Goal: Download file/media

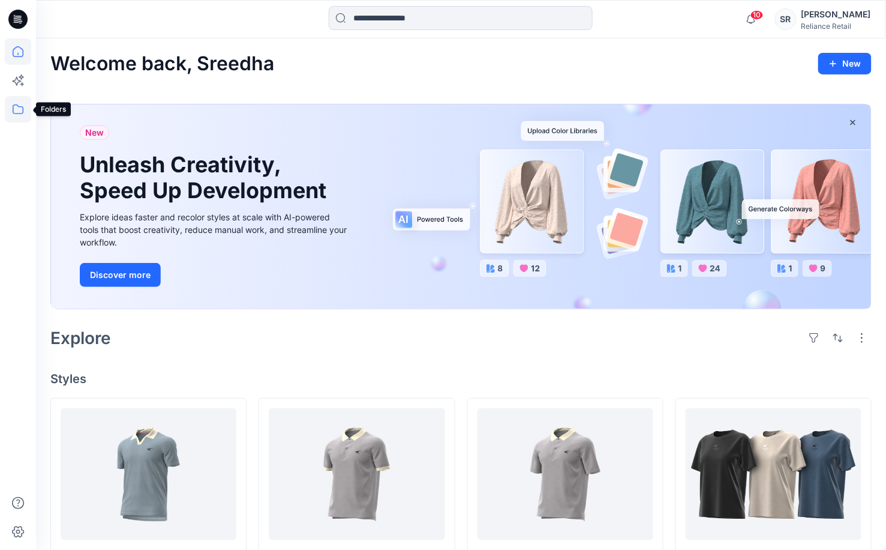
click at [23, 110] on icon at bounding box center [18, 109] width 11 height 10
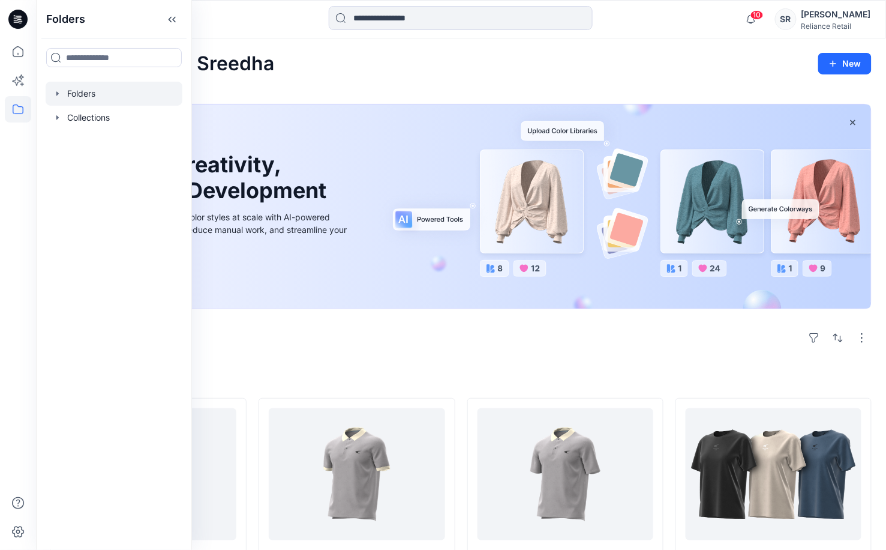
click at [98, 94] on div at bounding box center [114, 94] width 137 height 24
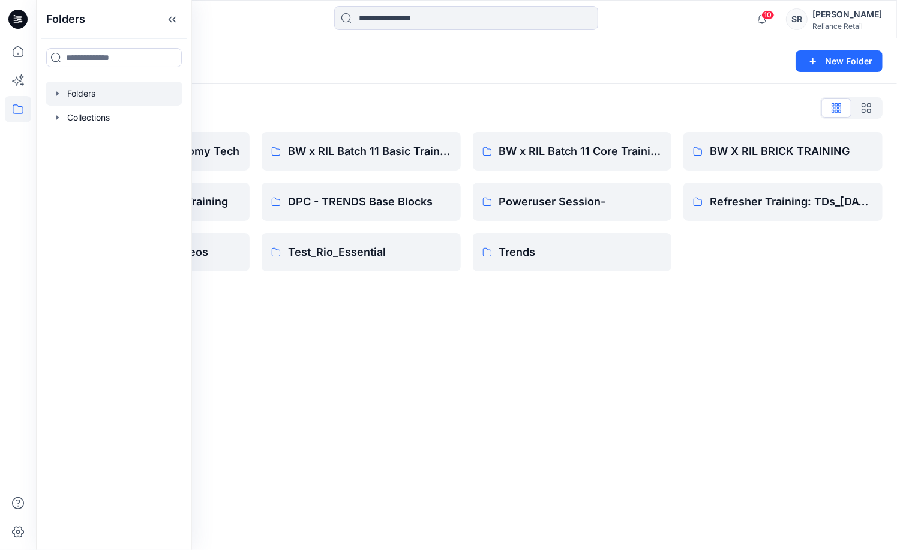
click at [487, 374] on div "Folders New Folder Folders List 3D Library: Mid-Economy Tech BW x RIL: VQS Body…" at bounding box center [466, 293] width 861 height 511
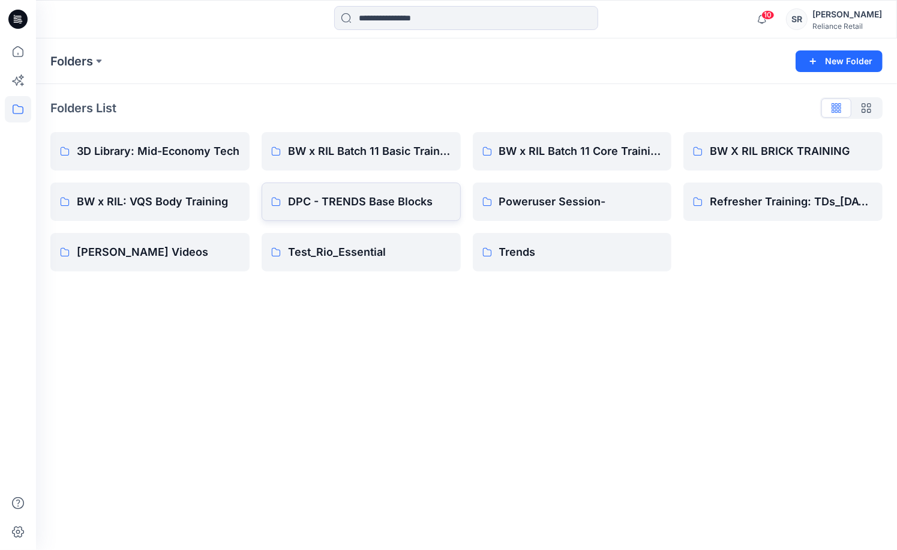
click at [346, 197] on p "DPC - TRENDS Base Blocks" at bounding box center [369, 201] width 163 height 17
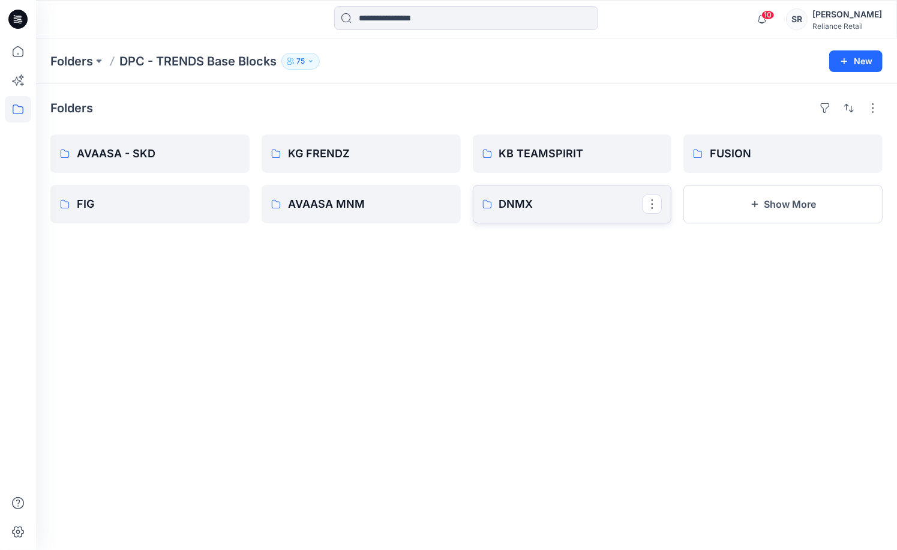
click at [522, 197] on p "DNMX" at bounding box center [571, 204] width 144 height 17
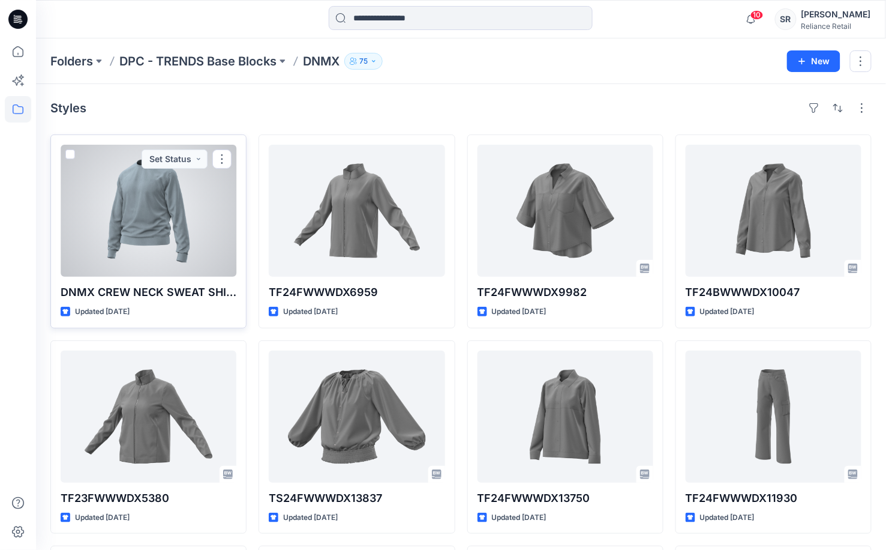
click at [170, 265] on div at bounding box center [149, 211] width 176 height 132
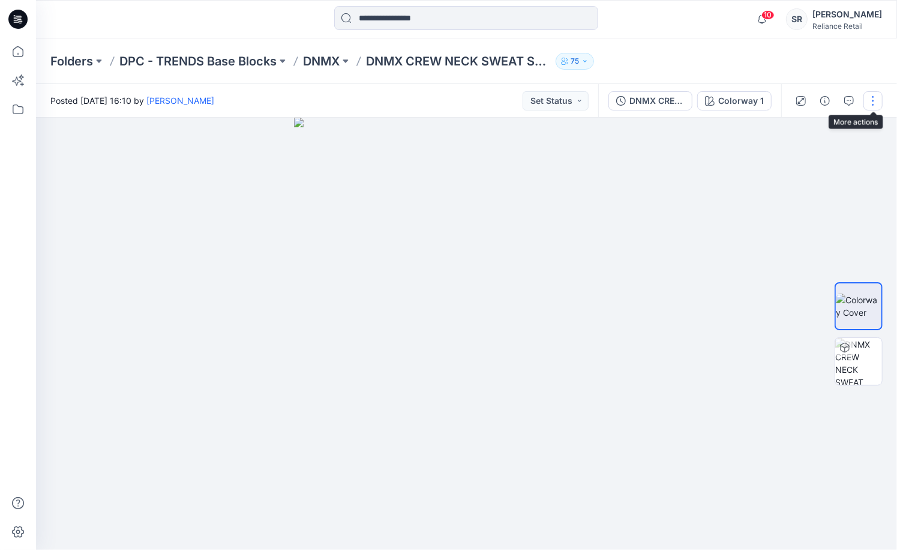
click at [870, 101] on button "button" at bounding box center [872, 100] width 19 height 19
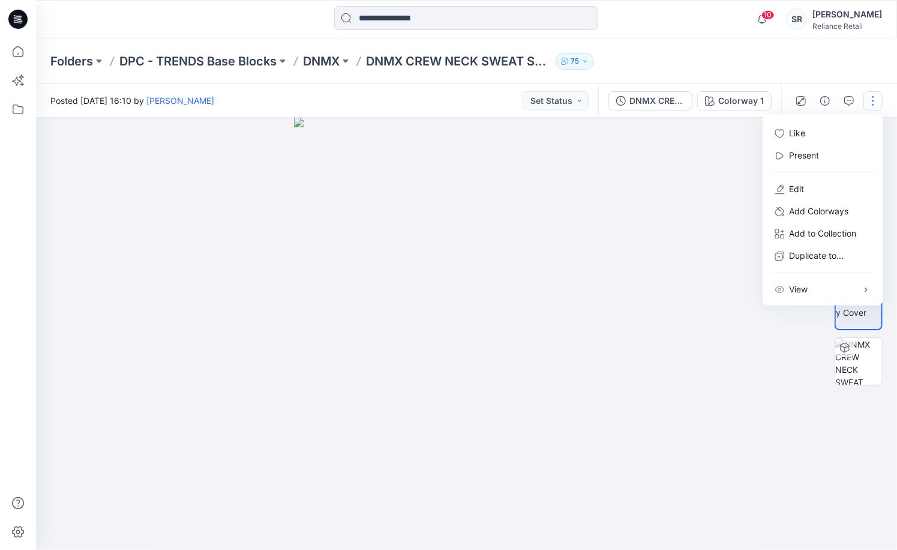
click at [697, 167] on div at bounding box center [466, 334] width 861 height 432
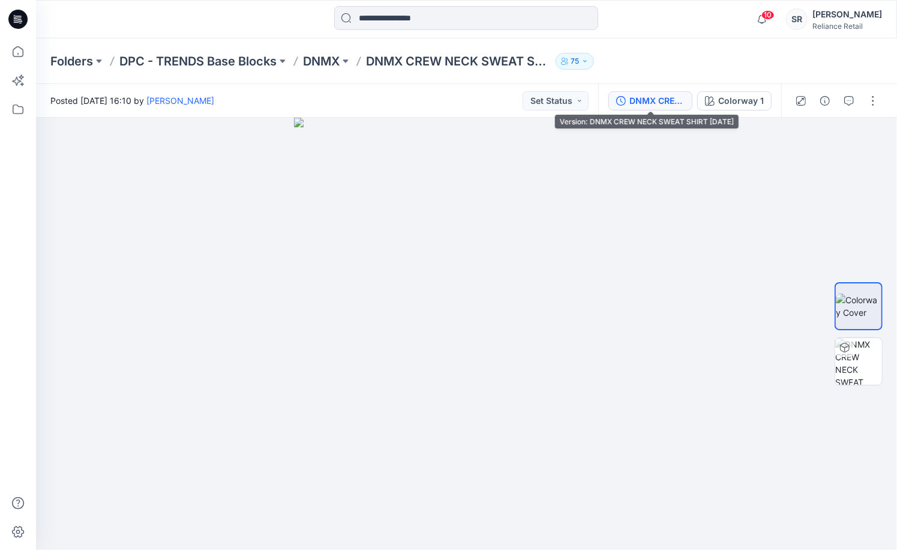
click at [656, 101] on div "DNMX CREW NECK SWEAT SHIRT [DATE]" at bounding box center [656, 100] width 55 height 13
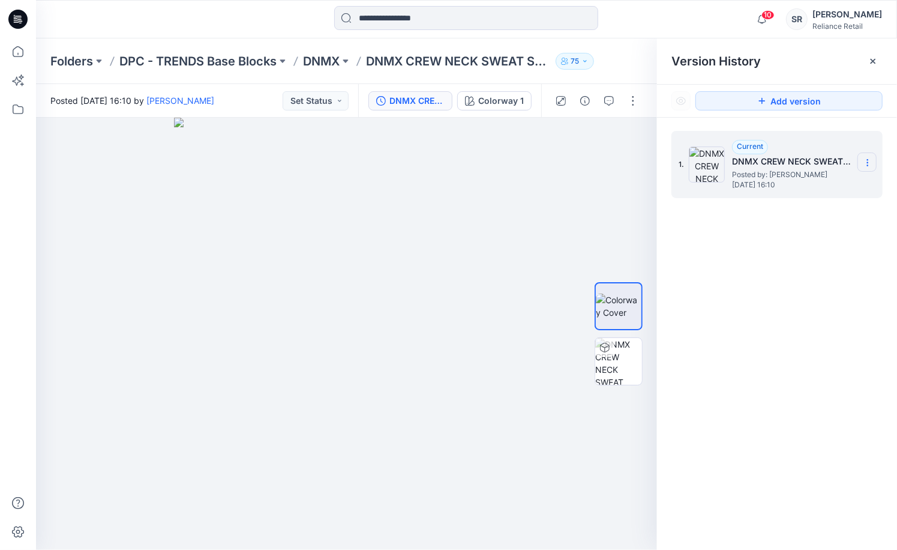
click at [871, 161] on icon at bounding box center [868, 163] width 10 height 10
click at [727, 235] on div "1. Current DNMX CREW NECK SWEAT SHIRT [DATE] Posted by: [PERSON_NAME] [DATE] 16…" at bounding box center [777, 342] width 240 height 449
click at [866, 167] on icon at bounding box center [868, 163] width 10 height 10
click at [770, 261] on div "1. Current DNMX CREW NECK SWEAT SHIRT [DATE] Posted by: [PERSON_NAME] [DATE] 16…" at bounding box center [777, 342] width 240 height 449
click at [238, 32] on div "10 Notifications [PERSON_NAME] shared TSS25CAWPX13088 in AW25 (Unknown) [DATE] …" at bounding box center [466, 19] width 861 height 38
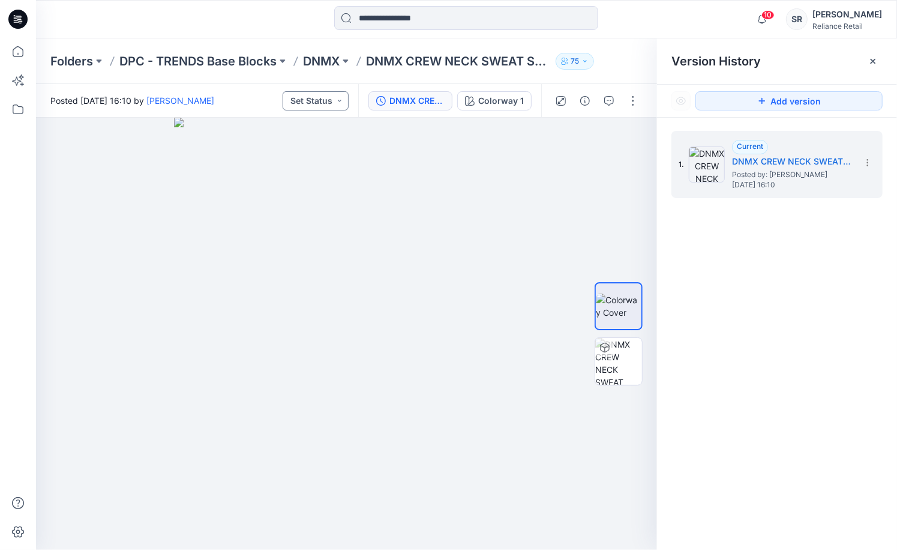
click at [339, 101] on button "Set Status" at bounding box center [316, 100] width 66 height 19
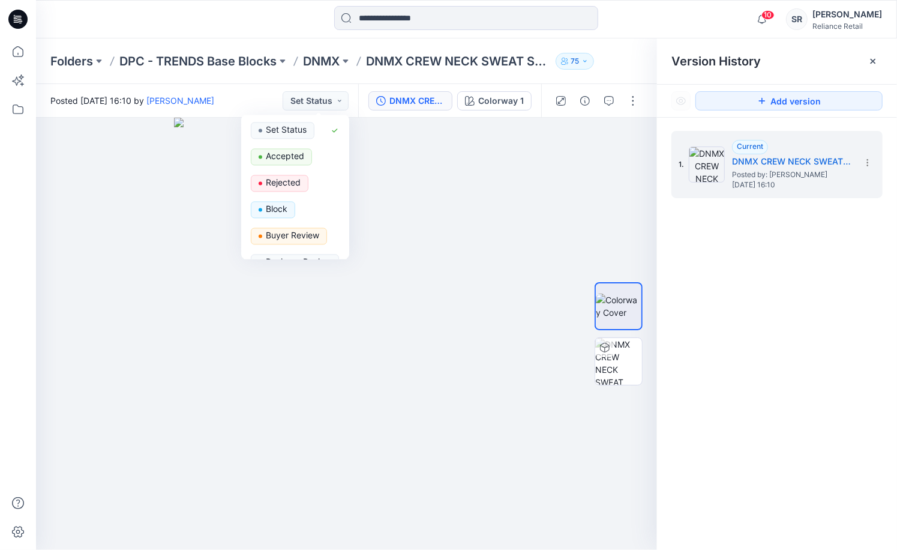
click at [273, 31] on div at bounding box center [466, 19] width 430 height 26
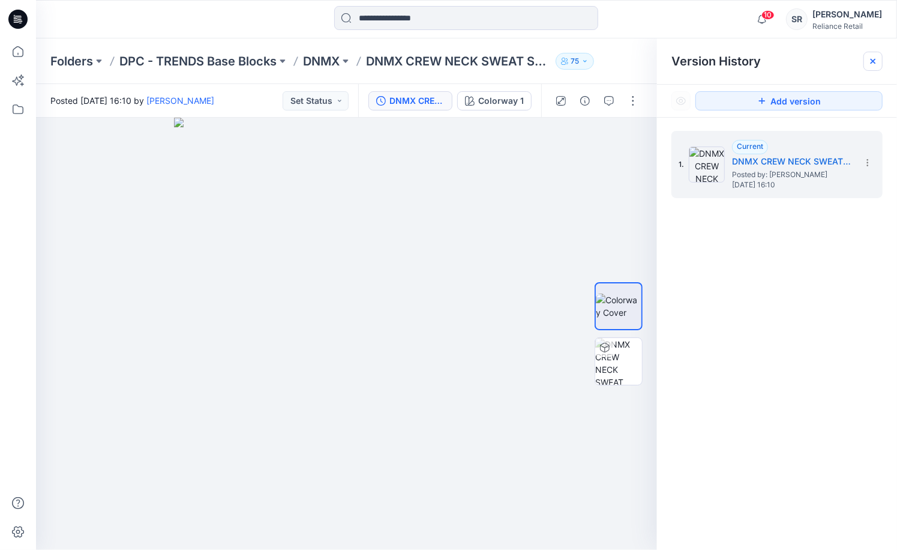
click at [875, 59] on icon at bounding box center [873, 61] width 10 height 10
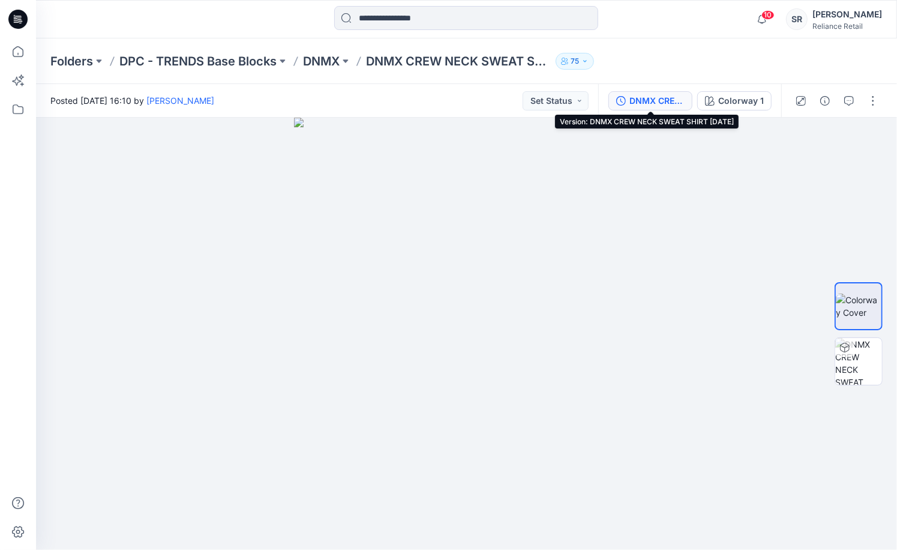
click at [625, 101] on icon "button" at bounding box center [621, 101] width 10 height 10
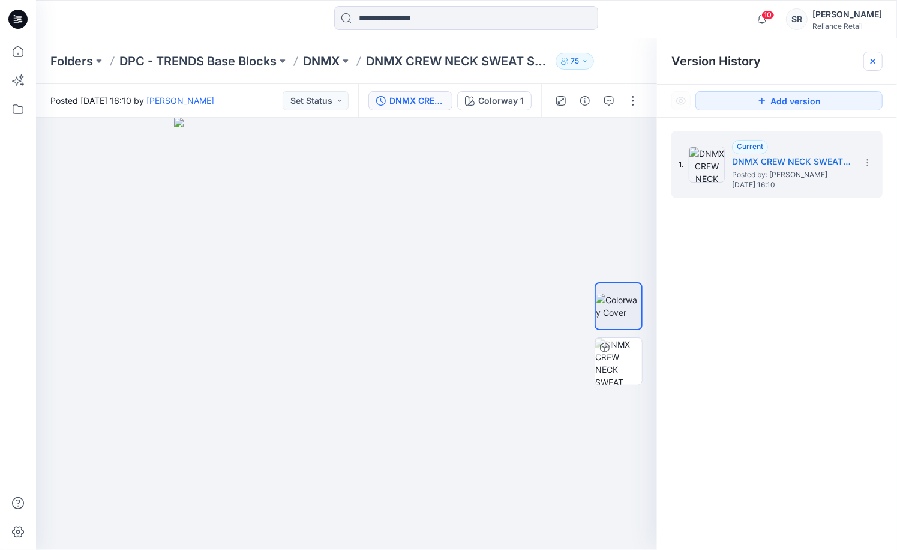
click at [869, 61] on icon at bounding box center [873, 61] width 10 height 10
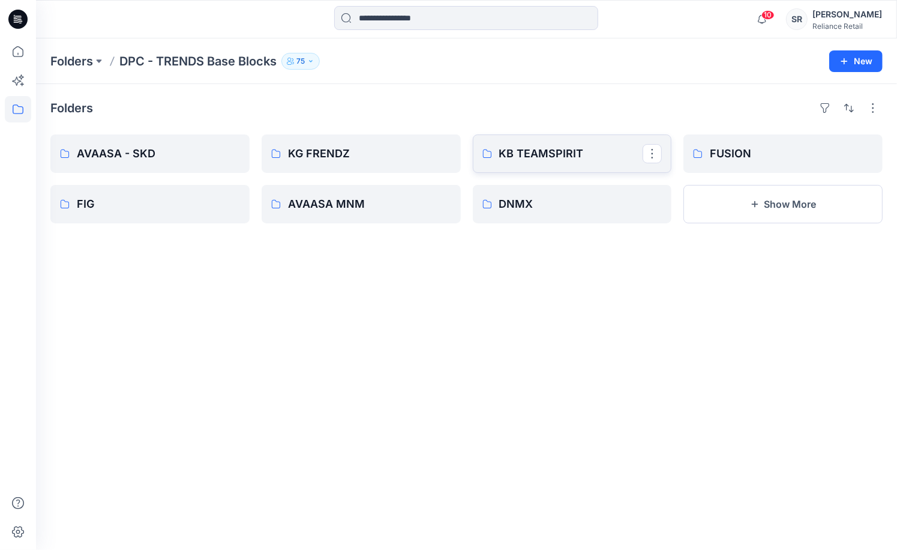
click at [522, 157] on p "KB TEAMSPIRIT" at bounding box center [571, 153] width 144 height 17
click at [797, 215] on button "Show More" at bounding box center [782, 204] width 199 height 38
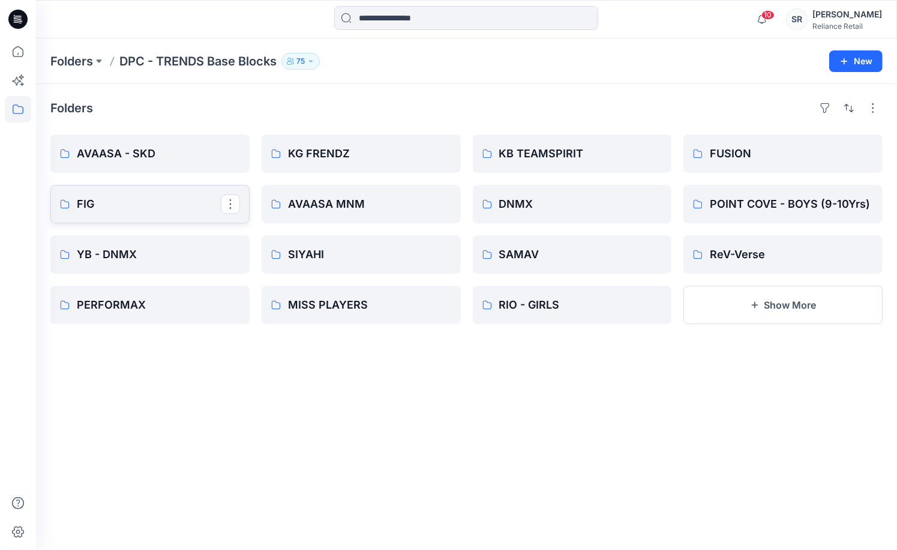
click at [159, 211] on p "FIG" at bounding box center [149, 204] width 144 height 17
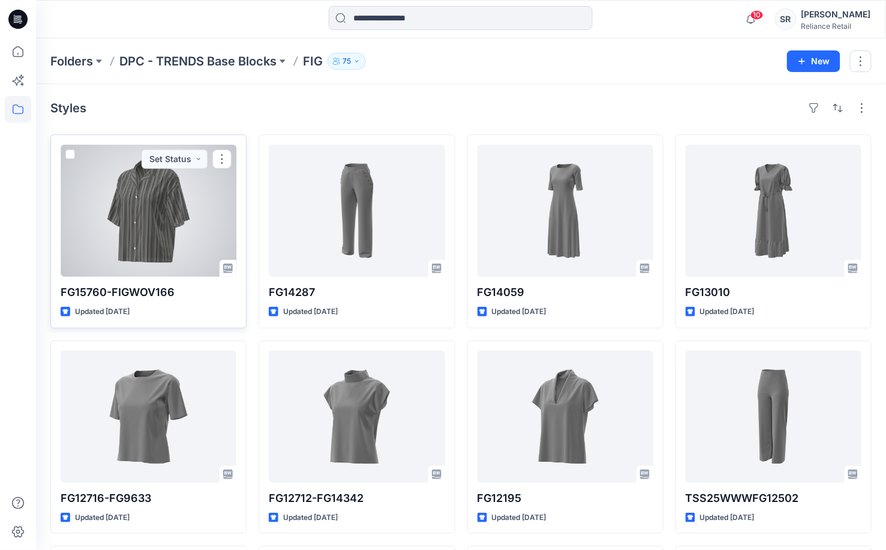
click at [155, 202] on div at bounding box center [149, 211] width 176 height 132
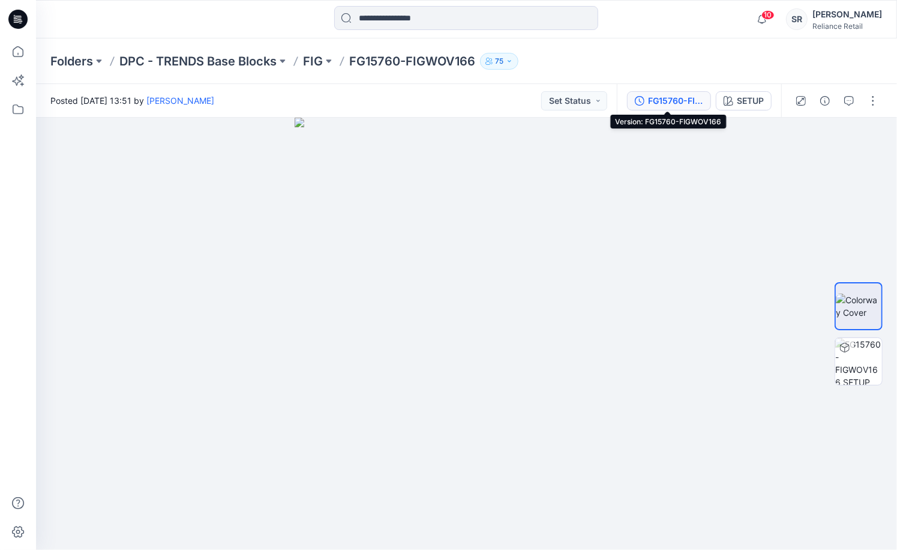
click at [657, 103] on div "FG15760-FIGWOV166" at bounding box center [675, 100] width 55 height 13
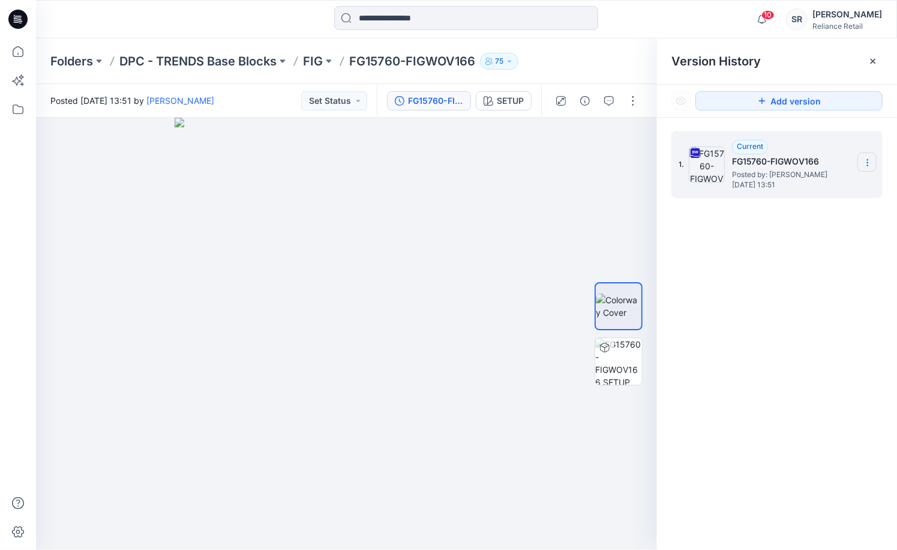
click at [868, 167] on icon at bounding box center [868, 163] width 10 height 10
click at [838, 178] on div "Download Source BW File" at bounding box center [803, 187] width 139 height 24
click at [874, 56] on icon at bounding box center [873, 61] width 10 height 10
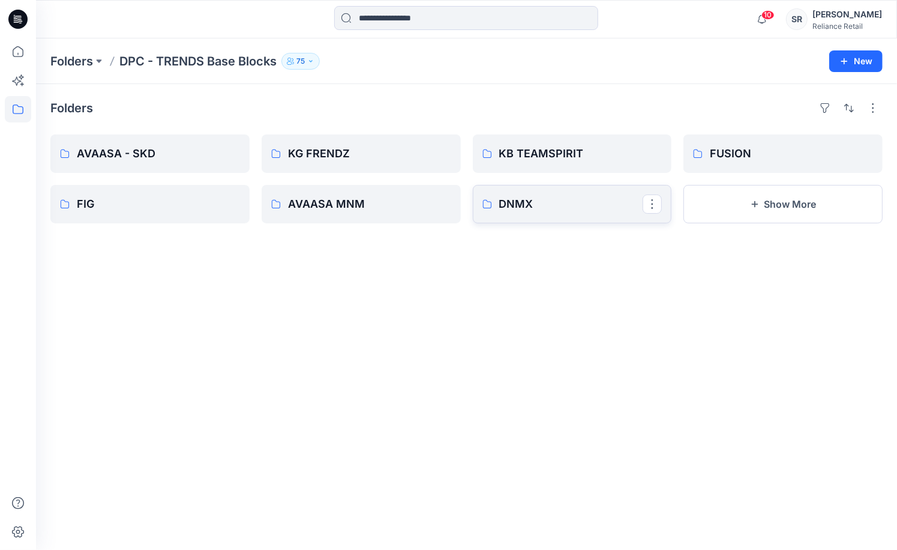
click at [525, 199] on p "DNMX" at bounding box center [571, 204] width 144 height 17
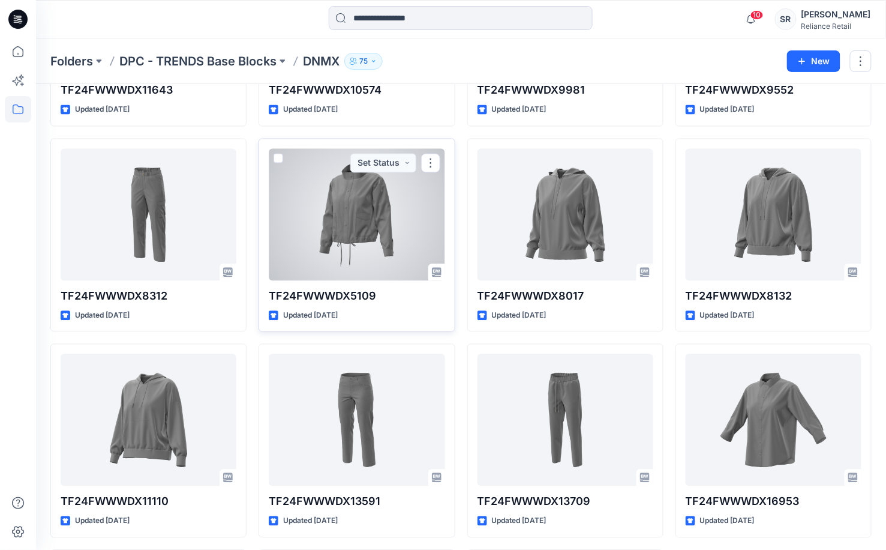
scroll to position [816, 0]
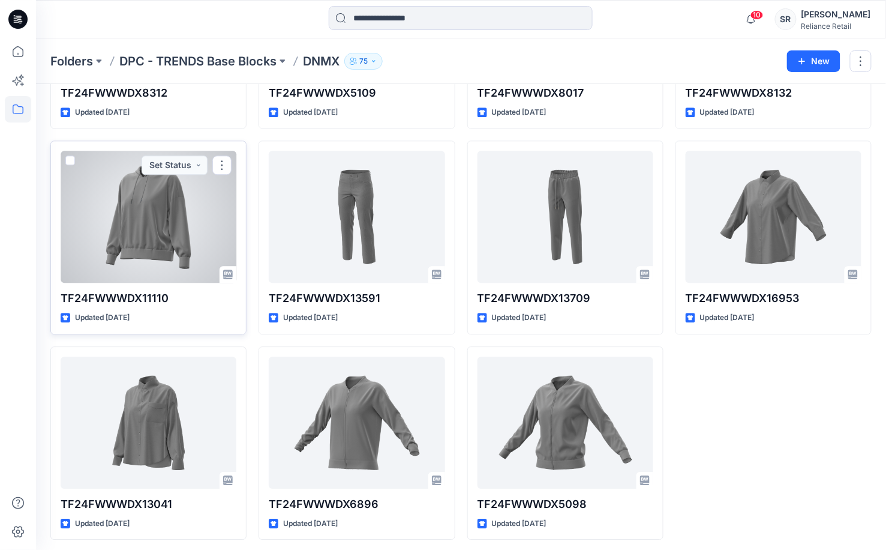
click at [166, 235] on div at bounding box center [149, 217] width 176 height 132
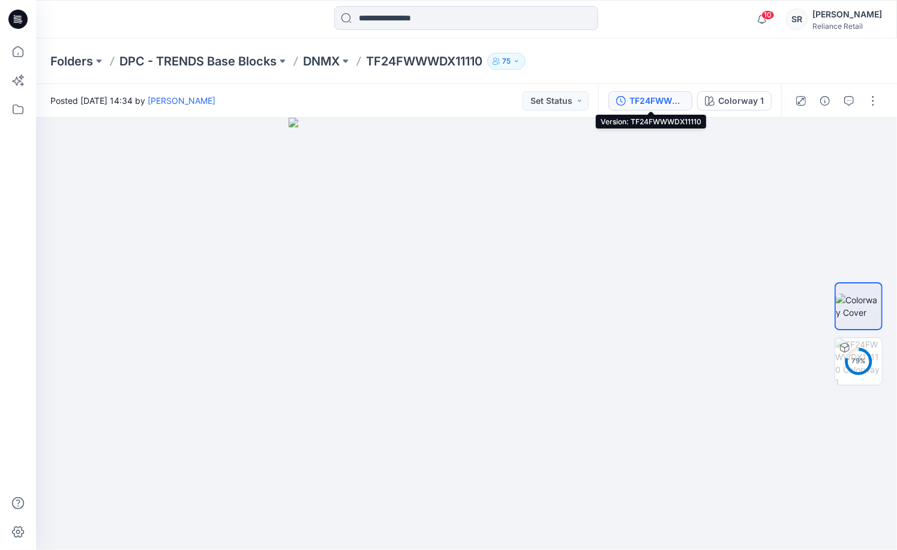
click at [631, 98] on div "TF24FWWWDX11110" at bounding box center [656, 100] width 55 height 13
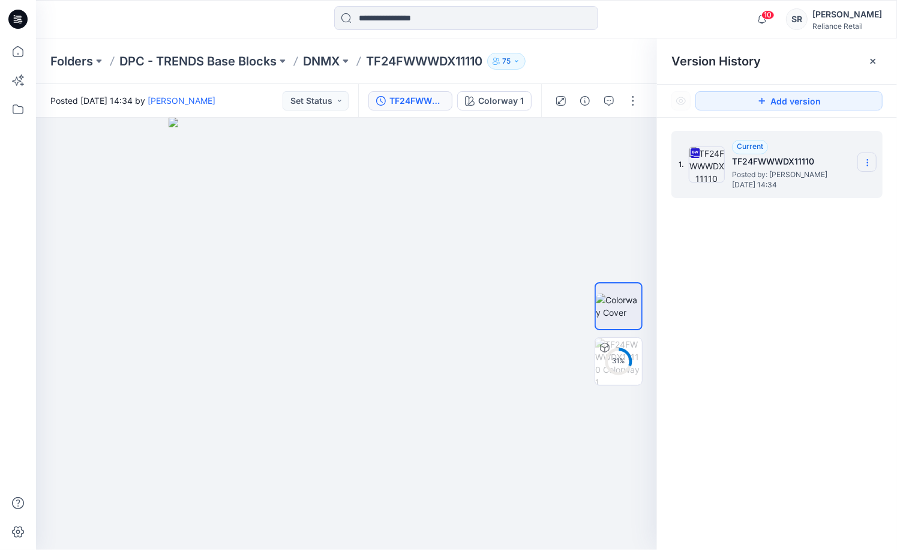
click at [865, 161] on icon at bounding box center [868, 163] width 10 height 10
click at [830, 190] on span "Download Source BW File" at bounding box center [807, 186] width 100 height 14
